Goal: Communication & Community: Participate in discussion

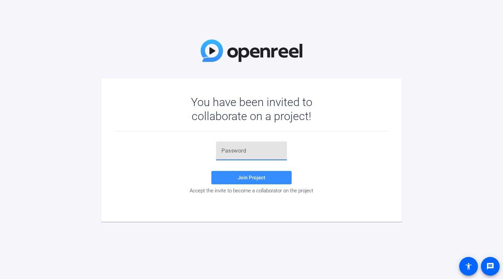
paste input "u;u,u$"
type input "u;u,u$"
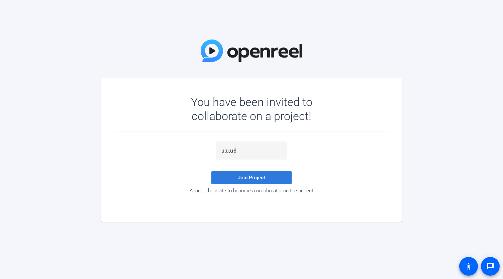
click at [258, 176] on span "Join Project" at bounding box center [251, 178] width 27 height 6
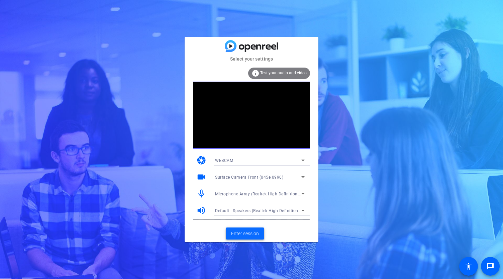
click at [236, 231] on span "Enter session" at bounding box center [245, 233] width 28 height 7
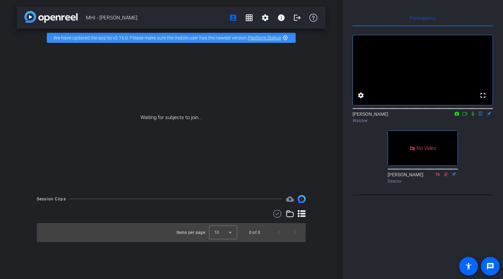
click at [474, 117] on mat-icon at bounding box center [473, 114] width 8 height 6
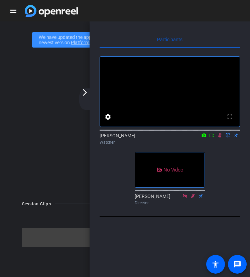
drag, startPoint x: 84, startPoint y: 93, endPoint x: 55, endPoint y: 92, distance: 29.4
click at [55, 92] on div "MHI - [PERSON_NAME] account_box grid_on settings info logout We have updated th…" at bounding box center [125, 159] width 250 height 277
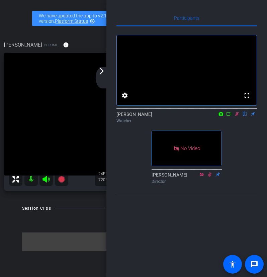
click at [236, 116] on icon at bounding box center [237, 114] width 4 height 4
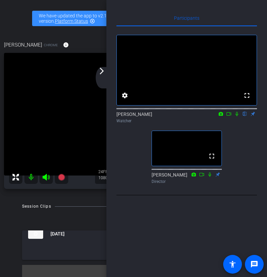
click at [236, 116] on icon at bounding box center [236, 114] width 3 height 4
drag, startPoint x: 235, startPoint y: 125, endPoint x: 236, endPoint y: 129, distance: 4.1
click at [235, 117] on mat-icon at bounding box center [237, 114] width 8 height 6
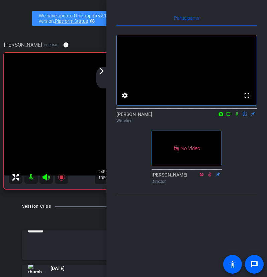
click at [99, 73] on mat-icon "arrow_forward_ios" at bounding box center [102, 71] width 8 height 8
